Goal: Task Accomplishment & Management: Complete application form

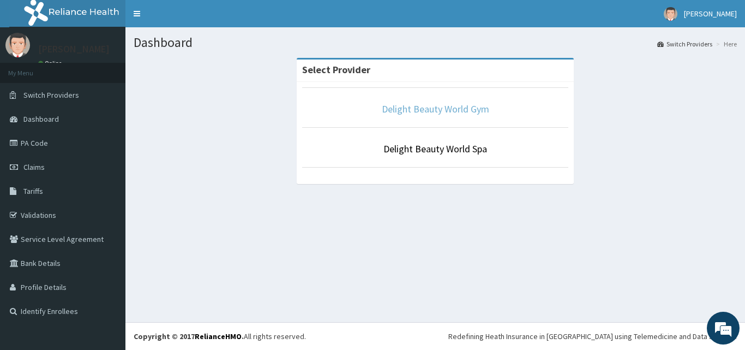
click at [435, 109] on link "Delight Beauty World Gym" at bounding box center [435, 109] width 107 height 13
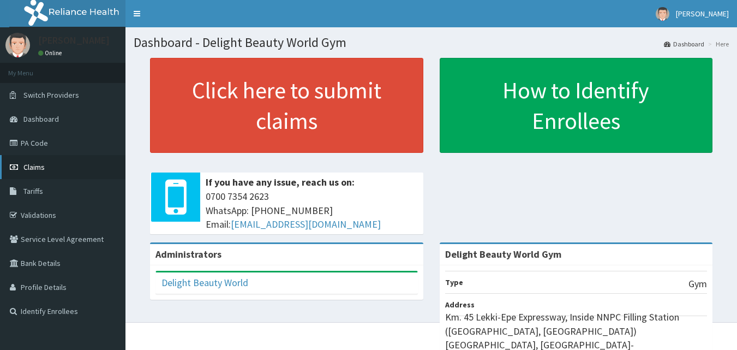
click at [29, 163] on span "Claims" at bounding box center [33, 167] width 21 height 10
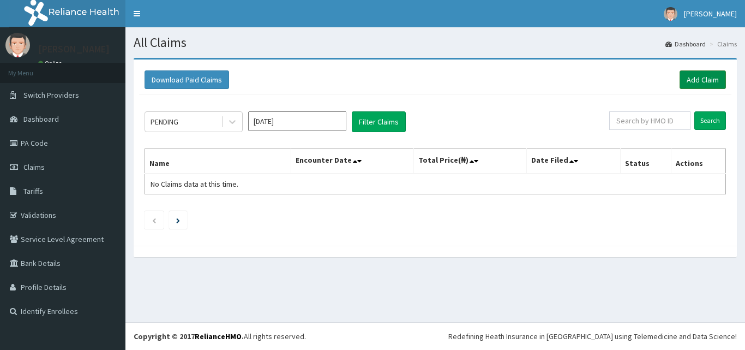
click at [694, 79] on link "Add Claim" at bounding box center [703, 79] width 46 height 19
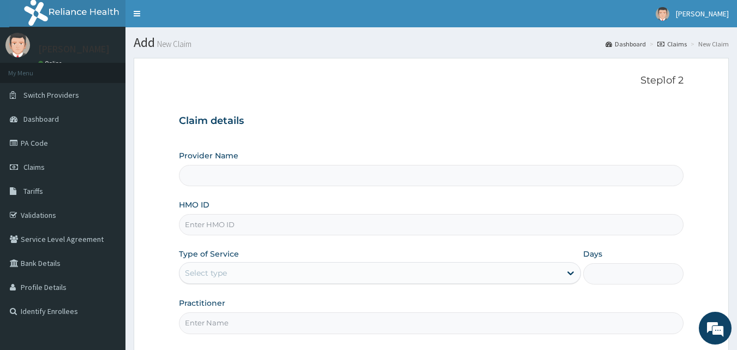
type input "Delight Beauty World Gym"
type input "1"
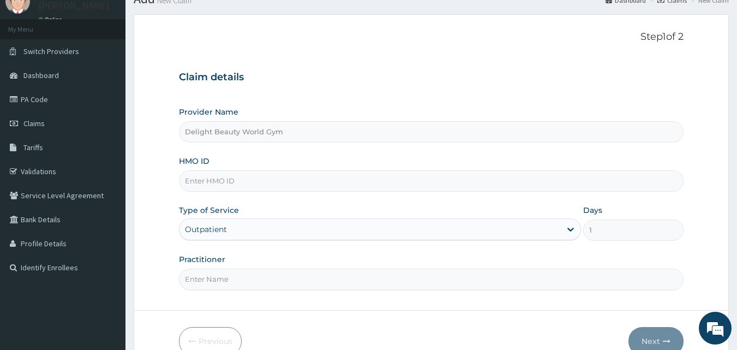
scroll to position [51, 0]
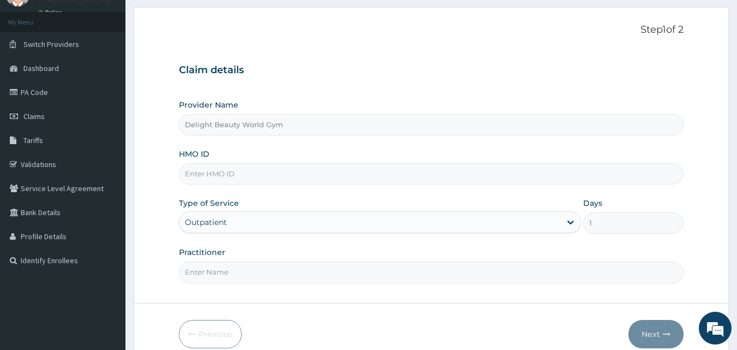
click at [254, 174] on input "HMO ID" at bounding box center [431, 173] width 505 height 21
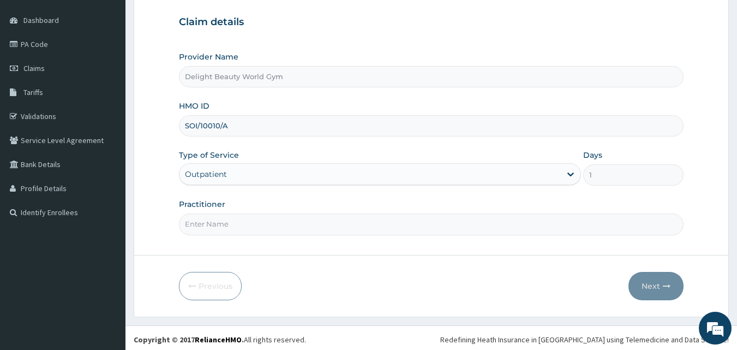
scroll to position [102, 0]
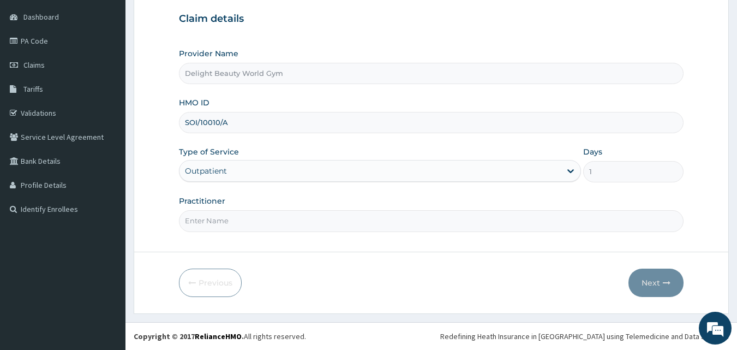
type input "SOI/10010/A"
click at [265, 220] on input "Practitioner" at bounding box center [431, 220] width 505 height 21
type input "MARTHA"
click at [651, 282] on button "Next" at bounding box center [655, 282] width 55 height 28
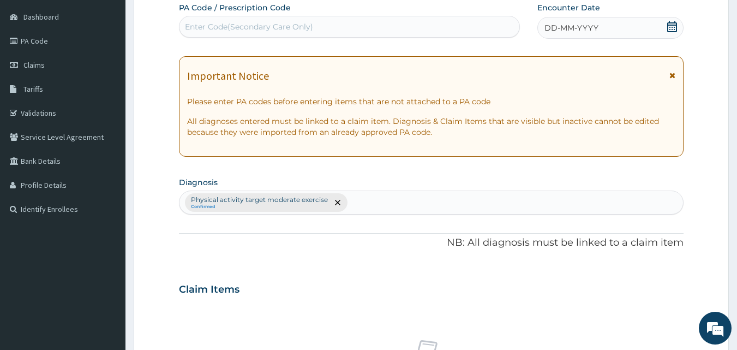
click at [342, 27] on div "Enter Code(Secondary Care Only)" at bounding box center [349, 26] width 340 height 17
type input "PA/6E9028"
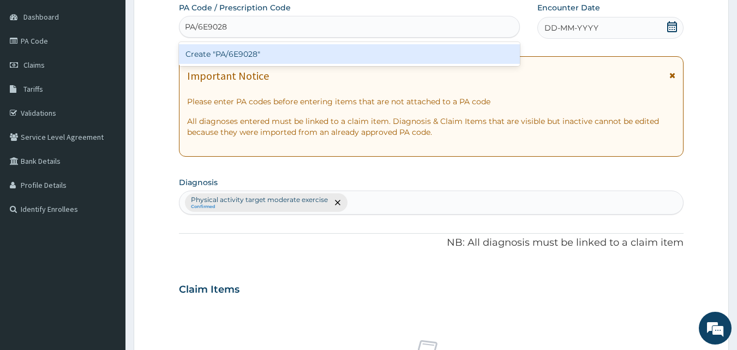
click at [233, 55] on div "Create "PA/6E9028"" at bounding box center [349, 54] width 341 height 20
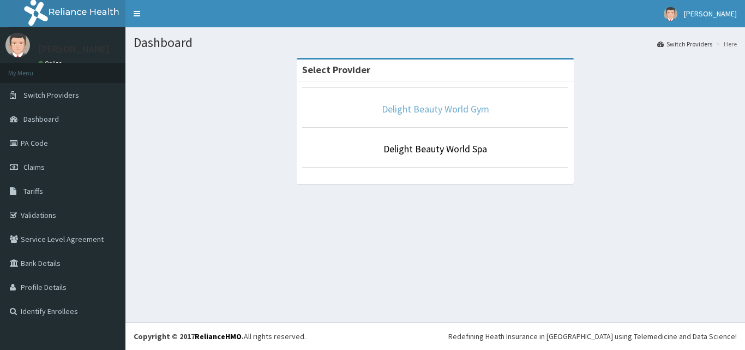
click at [460, 104] on link "Delight Beauty World Gym" at bounding box center [435, 109] width 107 height 13
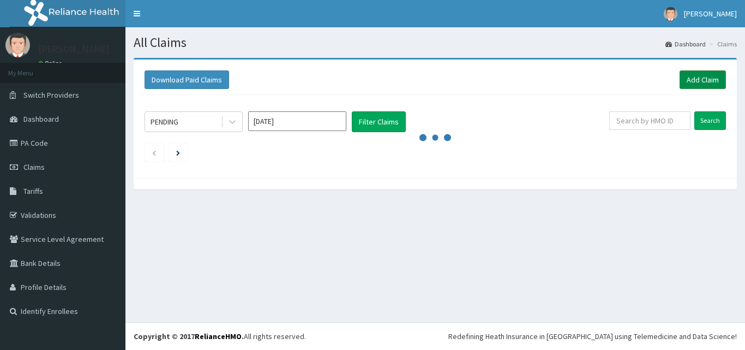
click at [701, 80] on link "Add Claim" at bounding box center [703, 79] width 46 height 19
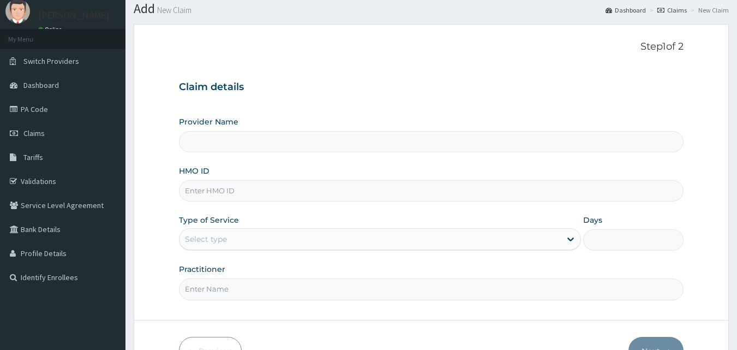
type input "Delight Beauty World Gym"
type input "1"
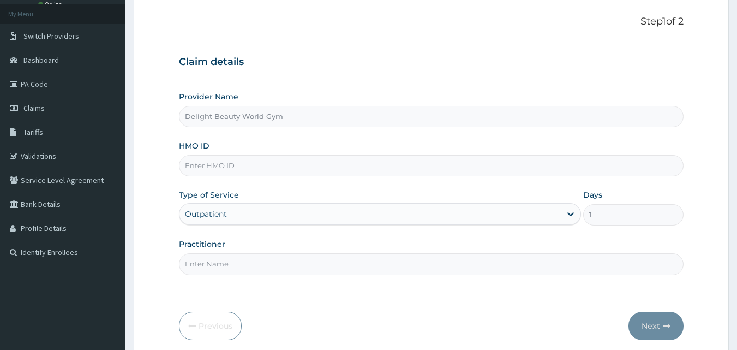
scroll to position [65, 0]
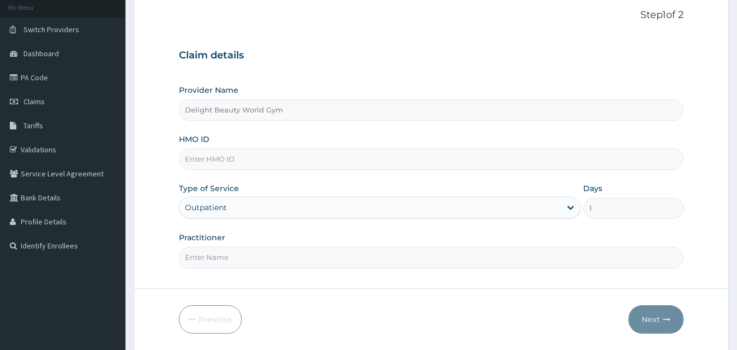
click at [297, 157] on input "HMO ID" at bounding box center [431, 158] width 505 height 21
type input "SOI/10010/A"
click at [267, 261] on input "Practitioner" at bounding box center [431, 257] width 505 height 21
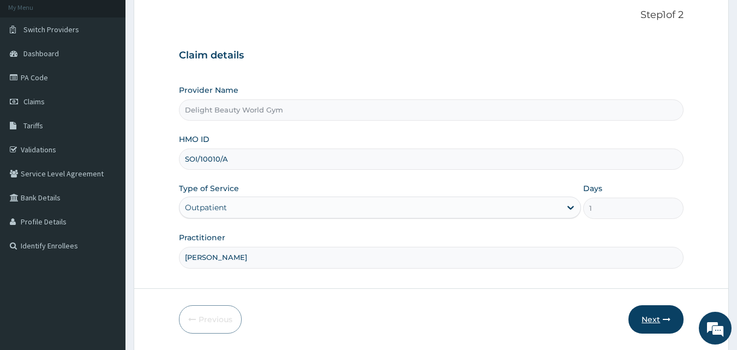
scroll to position [0, 0]
type input "MARTHA"
click at [644, 317] on button "Next" at bounding box center [655, 319] width 55 height 28
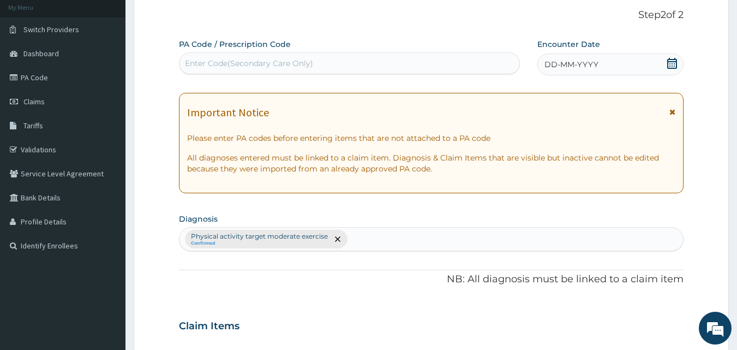
click at [356, 69] on div "Enter Code(Secondary Care Only)" at bounding box center [349, 63] width 340 height 17
type input "PA/6E9028"
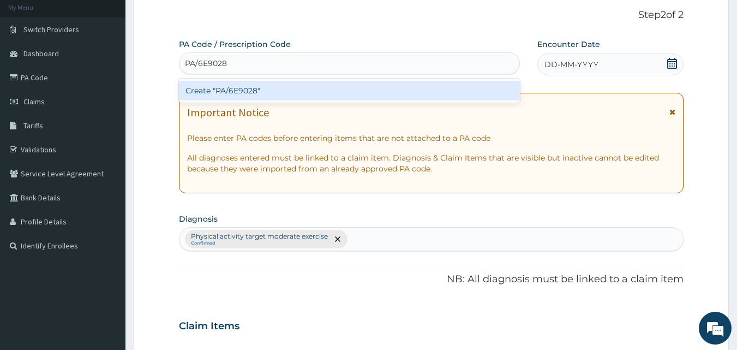
click at [246, 90] on div "Create "PA/6E9028"" at bounding box center [349, 91] width 341 height 20
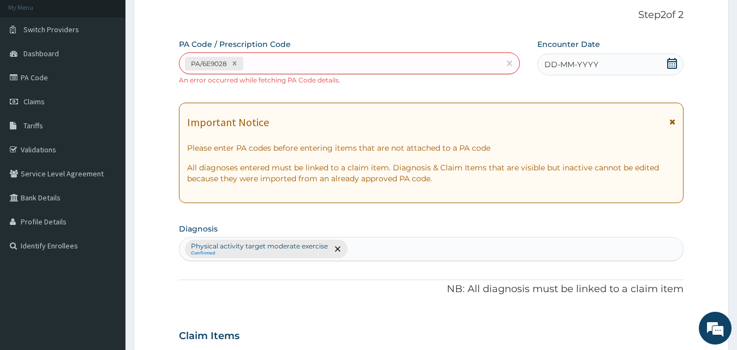
click at [575, 64] on span "DD-MM-YYYY" at bounding box center [571, 64] width 54 height 11
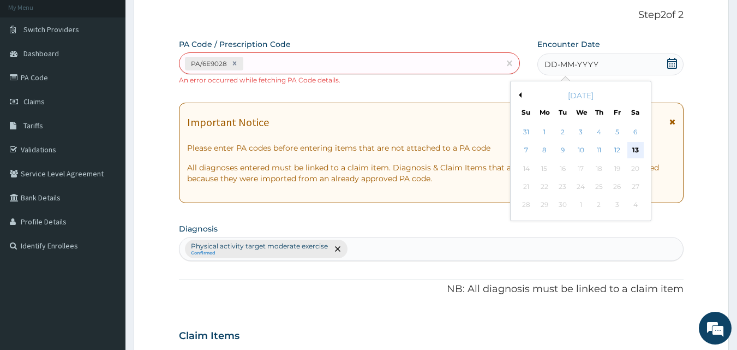
click at [634, 148] on div "13" at bounding box center [635, 150] width 16 height 16
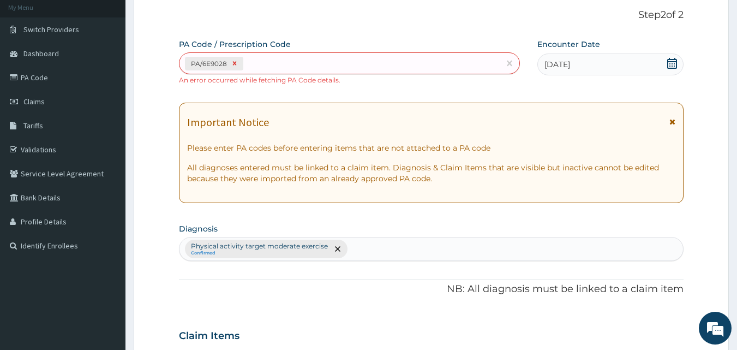
click at [235, 65] on icon at bounding box center [235, 63] width 8 height 8
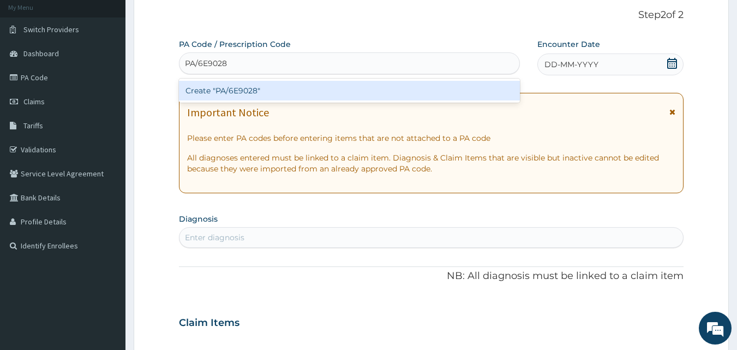
type input "PA/6E9028"
click at [566, 64] on div "PA Code / Prescription Code option PA/6E9028, deselected. option Create "PA/6E9…" at bounding box center [431, 321] width 505 height 565
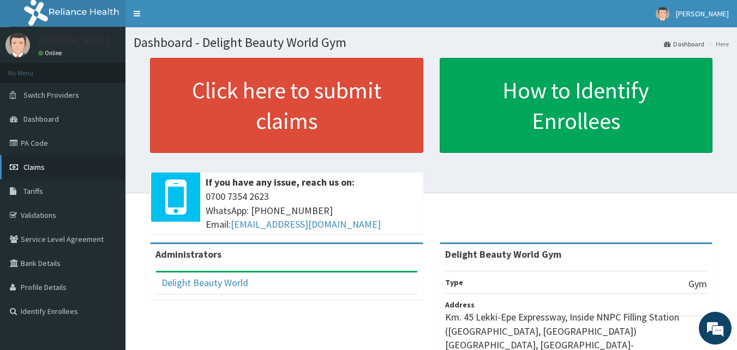
click at [29, 163] on span "Claims" at bounding box center [33, 167] width 21 height 10
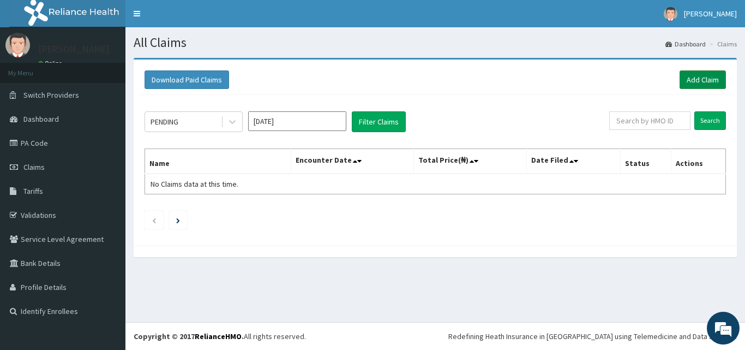
click at [694, 75] on link "Add Claim" at bounding box center [703, 79] width 46 height 19
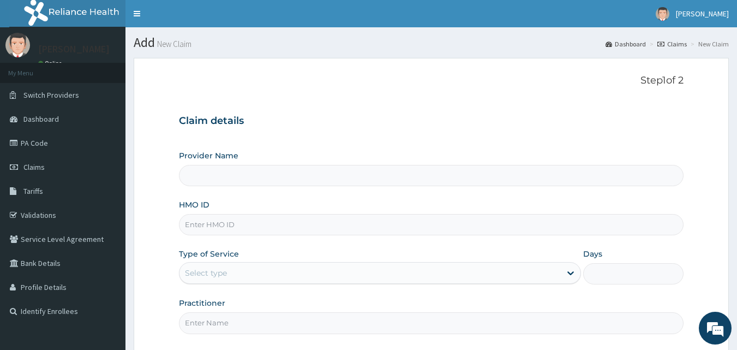
type input "Delight Beauty World Gym"
type input "1"
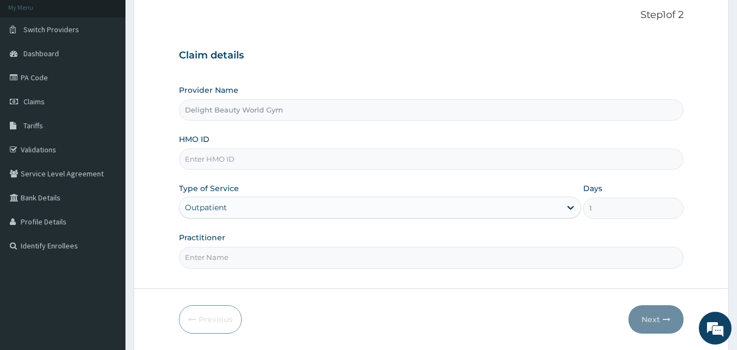
click at [236, 161] on input "HMO ID" at bounding box center [431, 158] width 505 height 21
type input "s"
type input "SOI/10010/A"
click at [229, 257] on input "Practitioner" at bounding box center [431, 257] width 505 height 21
type input "MARTHA"
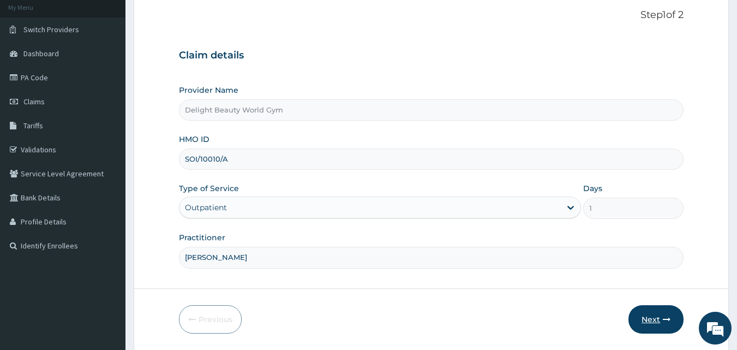
click at [646, 320] on button "Next" at bounding box center [655, 319] width 55 height 28
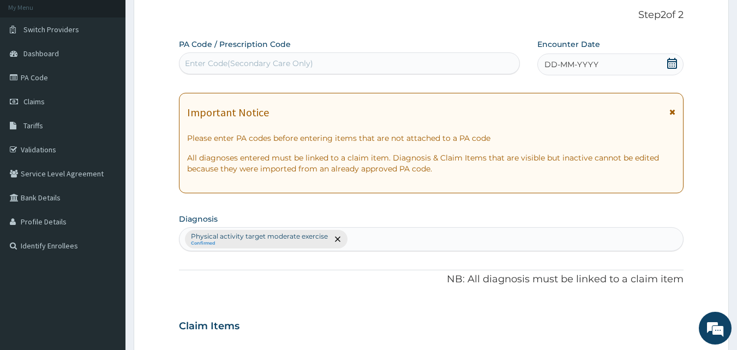
click at [312, 61] on div "Enter Code(Secondary Care Only)" at bounding box center [349, 63] width 340 height 17
type input "PA/6E9028"
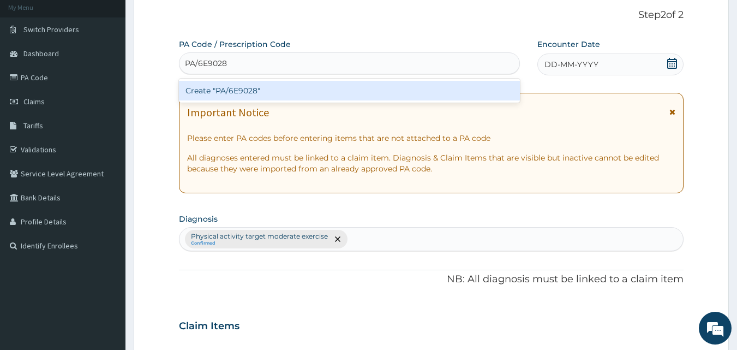
click at [315, 89] on div "Create "PA/6E9028"" at bounding box center [349, 91] width 341 height 20
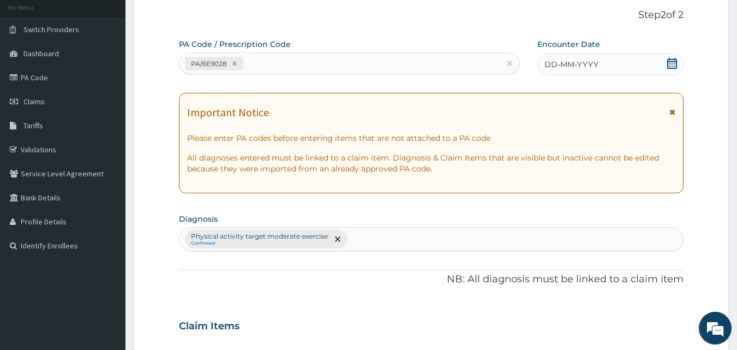
click at [599, 63] on div "DD-MM-YYYY" at bounding box center [610, 64] width 146 height 22
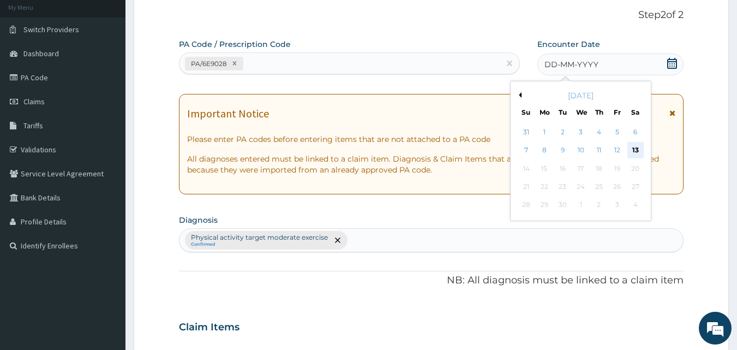
click at [634, 150] on div "13" at bounding box center [635, 150] width 16 height 16
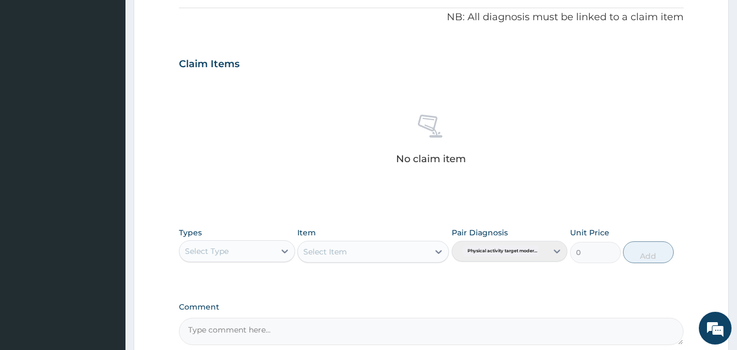
scroll to position [349, 0]
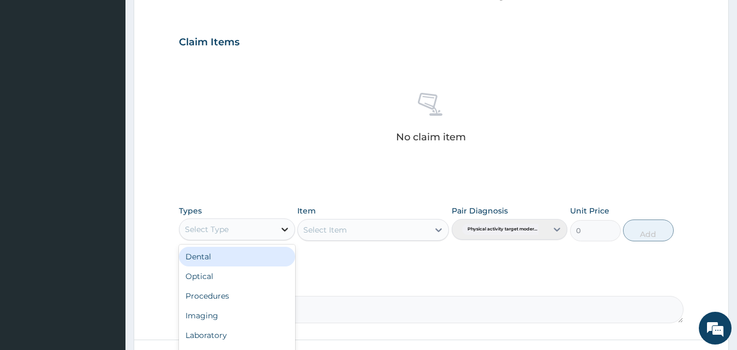
click at [284, 227] on icon at bounding box center [284, 229] width 11 height 11
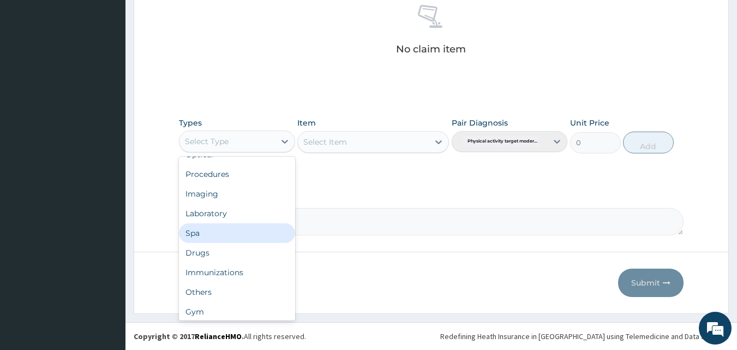
scroll to position [37, 0]
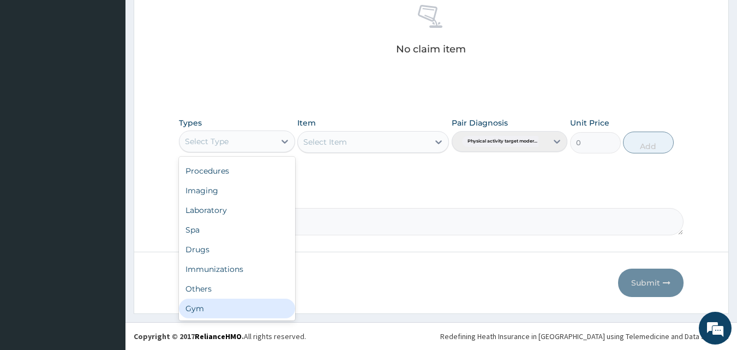
click at [200, 309] on div "Gym" at bounding box center [237, 308] width 116 height 20
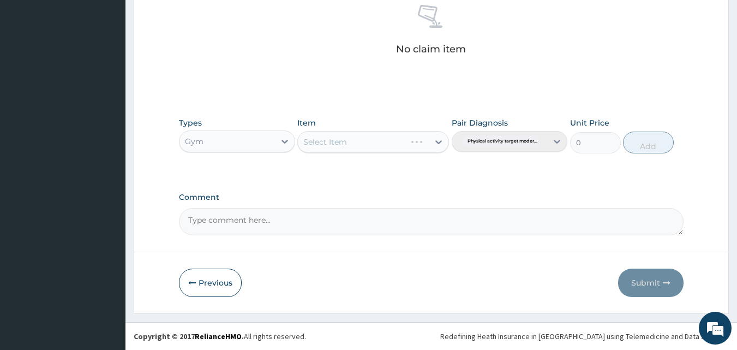
click at [436, 141] on div "Select Item" at bounding box center [373, 142] width 152 height 22
click at [437, 145] on icon at bounding box center [438, 141] width 11 height 11
click at [405, 171] on div "Gym session" at bounding box center [373, 169] width 152 height 20
click at [653, 146] on button "Add" at bounding box center [648, 142] width 51 height 22
type input "0"
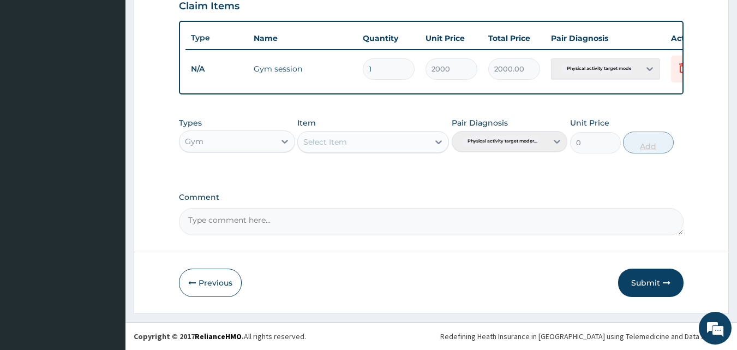
scroll to position [393, 0]
click at [640, 281] on button "Submit" at bounding box center [650, 282] width 65 height 28
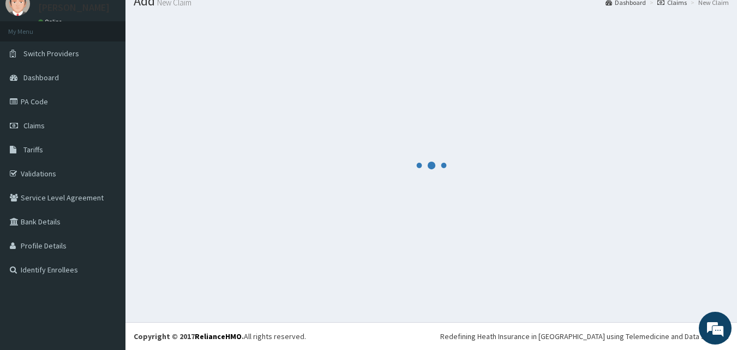
scroll to position [41, 0]
click at [490, 231] on div at bounding box center [431, 164] width 595 height 297
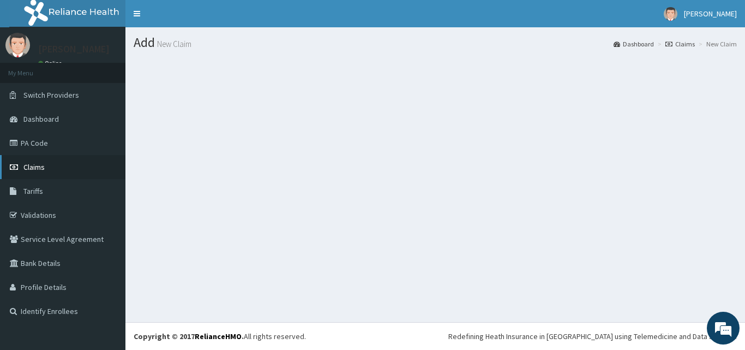
click at [34, 170] on span "Claims" at bounding box center [33, 167] width 21 height 10
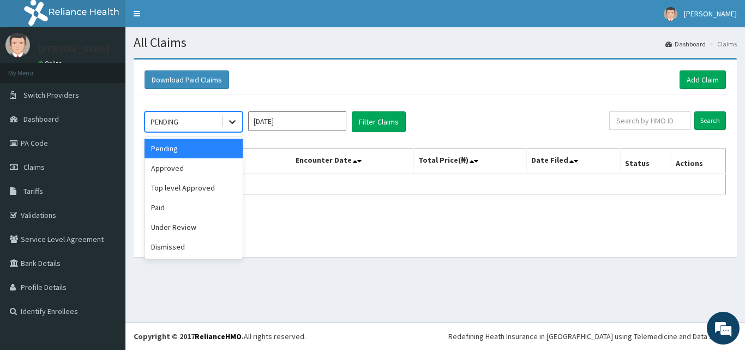
click at [233, 122] on icon at bounding box center [232, 123] width 7 height 4
click at [211, 173] on div "Approved" at bounding box center [194, 168] width 98 height 20
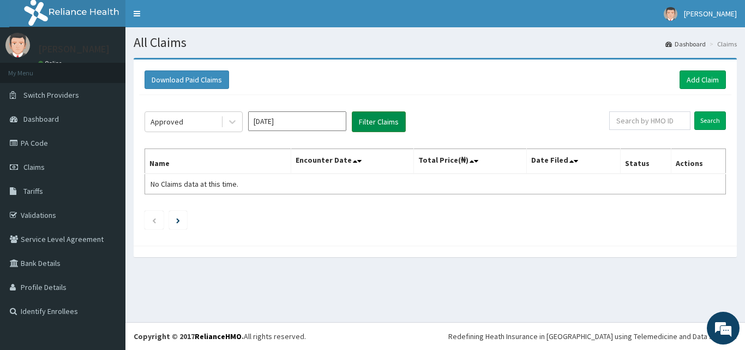
click at [373, 118] on button "Filter Claims" at bounding box center [379, 121] width 54 height 21
